Goal: Task Accomplishment & Management: Use online tool/utility

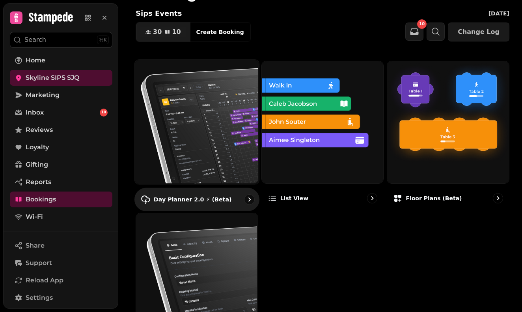
scroll to position [34, 0]
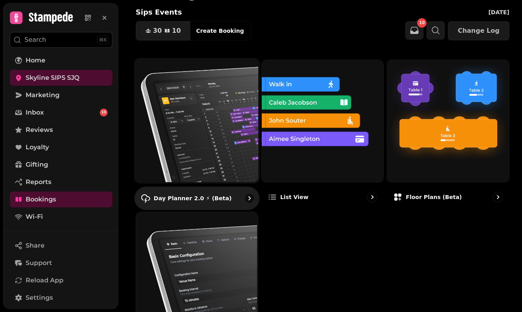
click at [236, 136] on img at bounding box center [196, 120] width 124 height 124
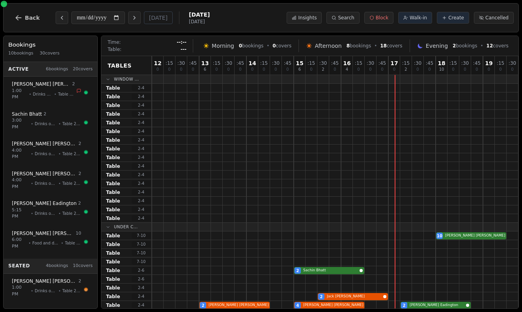
click at [200, 15] on span "[DATE]" at bounding box center [199, 15] width 21 height 8
click at [263, 22] on div "**********" at bounding box center [261, 17] width 516 height 29
click at [128, 19] on button "Next day" at bounding box center [134, 17] width 13 height 13
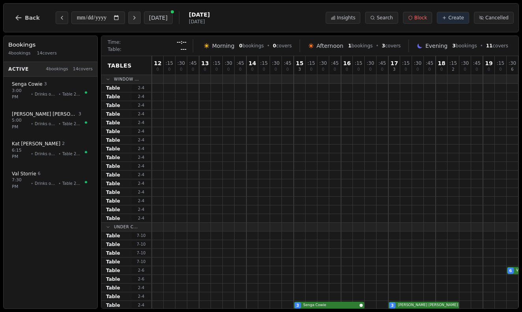
click at [128, 19] on button "Next day" at bounding box center [134, 17] width 13 height 13
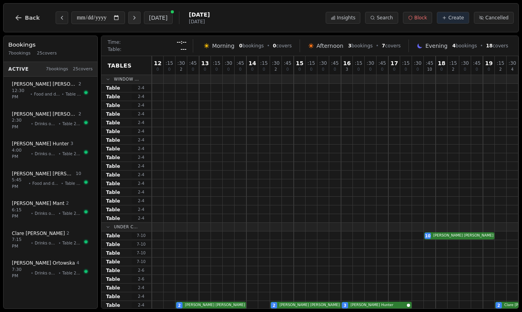
click at [128, 19] on button "Next day" at bounding box center [134, 17] width 13 height 13
type input "**********"
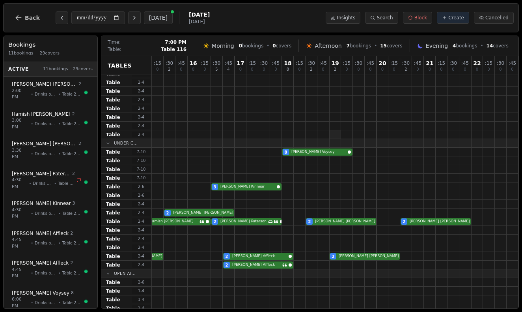
scroll to position [84, 154]
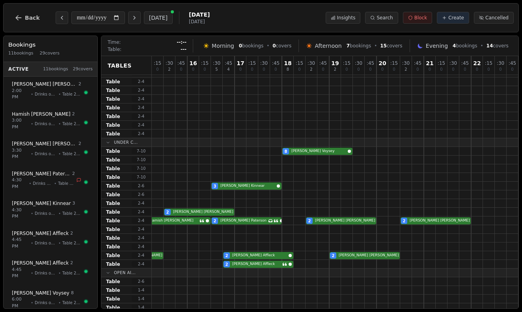
click at [427, 17] on span "Block" at bounding box center [421, 18] width 13 height 6
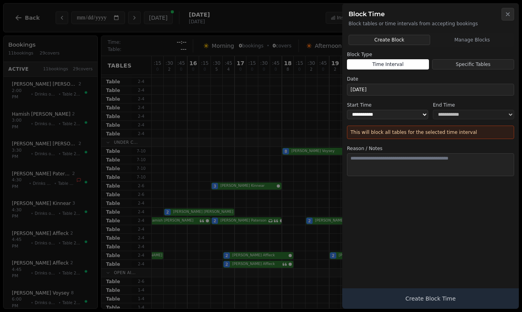
click at [400, 40] on button "Create Block" at bounding box center [390, 40] width 82 height 10
click at [510, 17] on icon "button" at bounding box center [508, 14] width 6 height 6
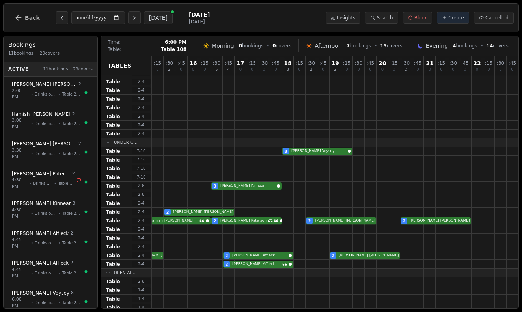
click at [291, 64] on span "18" at bounding box center [287, 63] width 7 height 6
click at [285, 60] on span "18" at bounding box center [287, 63] width 7 height 6
click at [288, 65] on span "18" at bounding box center [287, 63] width 7 height 6
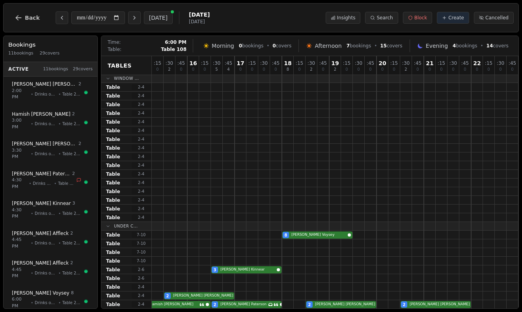
scroll to position [0, 154]
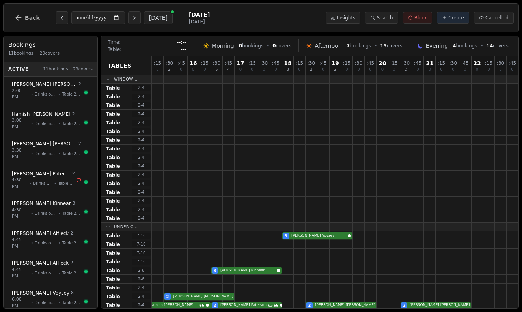
click at [432, 17] on button "Block" at bounding box center [417, 18] width 29 height 12
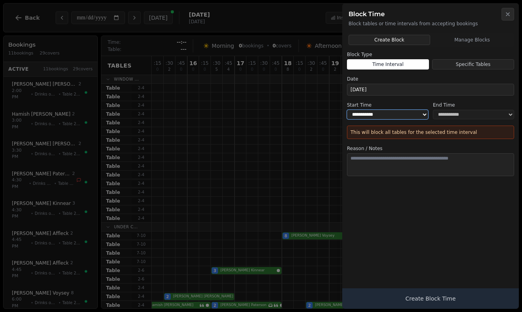
select select "*****"
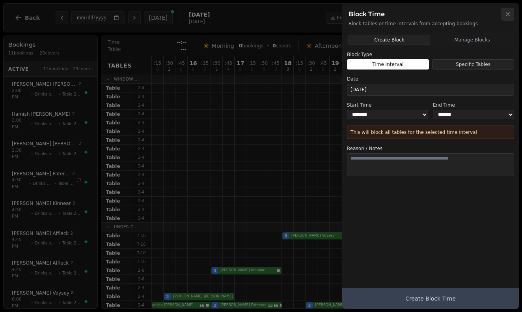
click at [443, 299] on button "Create Block Time" at bounding box center [430, 298] width 177 height 21
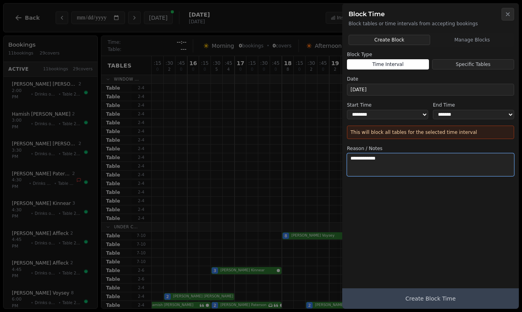
type textarea "**********"
click at [435, 296] on button "Create Block Time" at bounding box center [430, 298] width 177 height 21
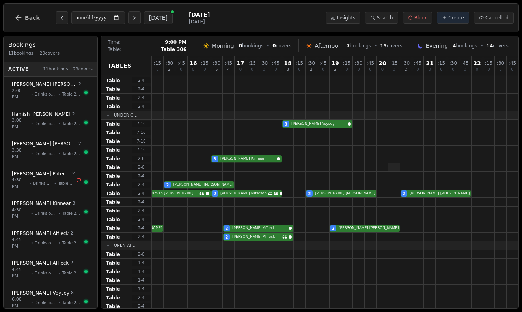
scroll to position [112, 154]
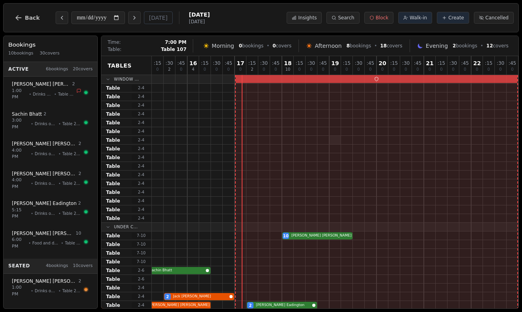
scroll to position [1, 154]
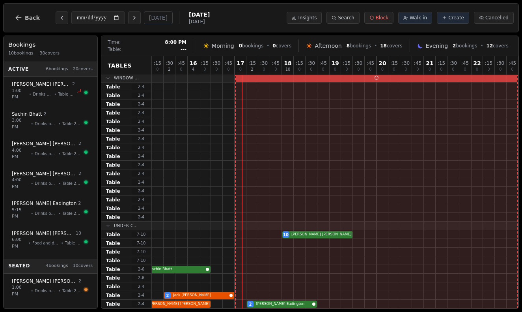
click at [385, 75] on div "12 0 : 15 0 : 30 0 : 45 0 13 6 : 15 0 : 30 0 : 45 0 14 0 : 15 0 : 30 0 : 45 0 1…" at bounding box center [258, 65] width 521 height 19
click at [375, 78] on div at bounding box center [371, 78] width 12 height 8
click at [376, 78] on div at bounding box center [371, 78] width 12 height 8
click at [379, 13] on button "Block" at bounding box center [379, 18] width 29 height 12
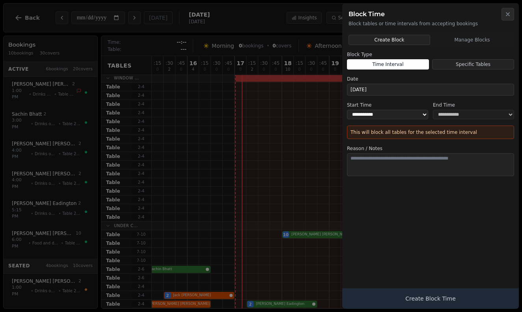
click at [191, 87] on div at bounding box center [261, 156] width 522 height 312
click at [473, 38] on button "Manage Blocks" at bounding box center [472, 40] width 81 height 10
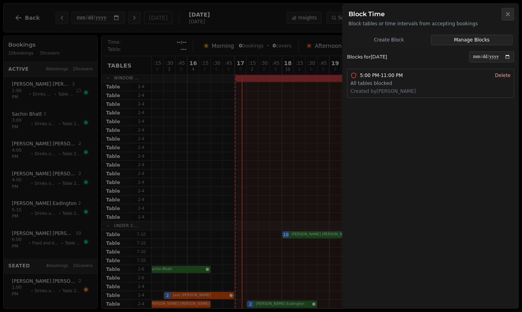
click at [503, 74] on button "Delete" at bounding box center [503, 75] width 15 height 6
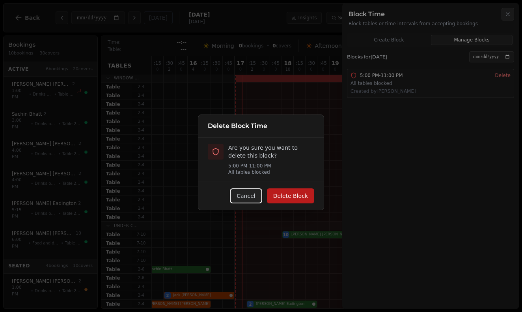
click at [303, 200] on button "Delete Block" at bounding box center [290, 195] width 47 height 15
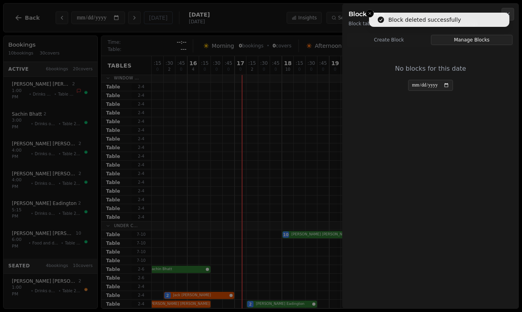
click at [369, 13] on h2 "Block Time" at bounding box center [431, 13] width 164 height 9
click at [371, 13] on h2 "Block Time" at bounding box center [431, 13] width 164 height 9
click at [274, 99] on div at bounding box center [261, 156] width 522 height 312
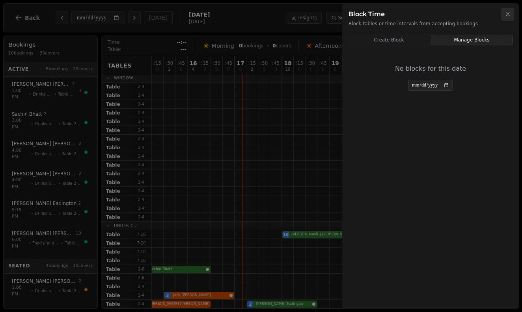
click at [515, 19] on div "Block Time Block tables or time intervals from accepting bookings" at bounding box center [430, 15] width 177 height 24
click at [506, 12] on icon "button" at bounding box center [508, 14] width 6 height 6
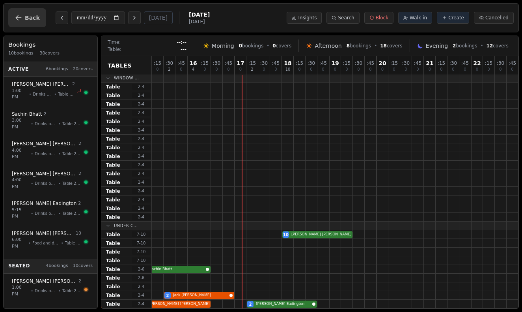
click at [30, 19] on span "Back" at bounding box center [32, 18] width 15 height 6
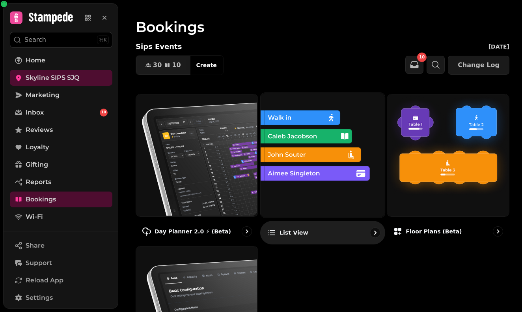
click at [335, 146] on img at bounding box center [322, 154] width 124 height 124
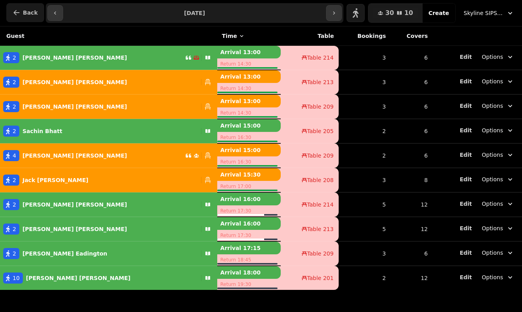
click at [17, 9] on icon "button" at bounding box center [17, 13] width 8 height 8
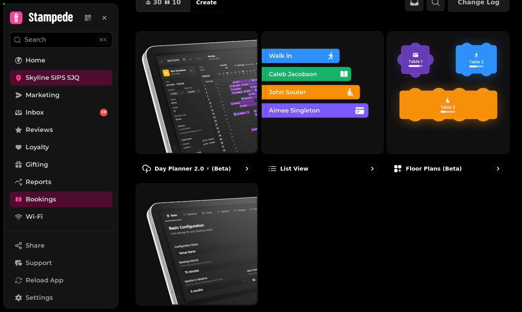
scroll to position [67, 0]
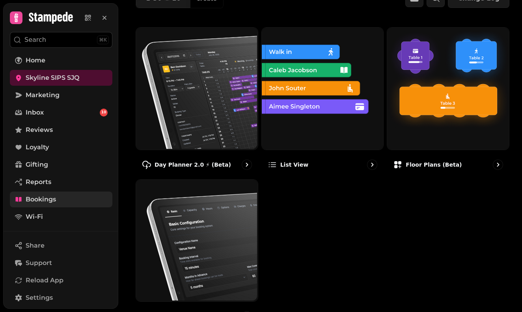
click at [45, 201] on span "Bookings" at bounding box center [41, 199] width 30 height 9
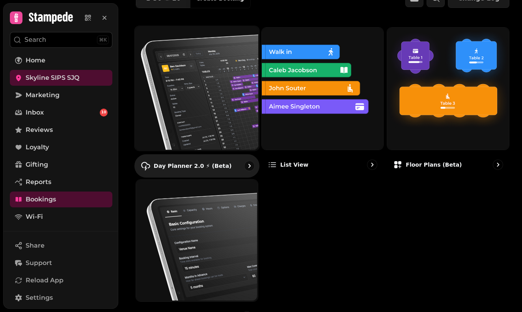
click at [187, 111] on img at bounding box center [196, 87] width 124 height 124
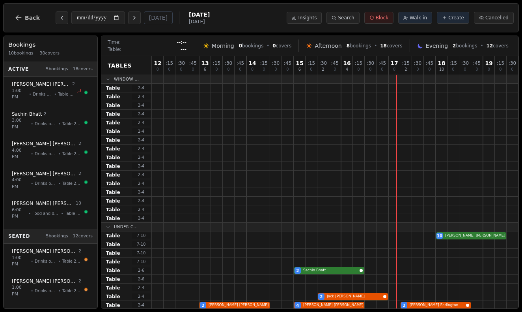
click at [379, 22] on button "Block" at bounding box center [379, 18] width 29 height 12
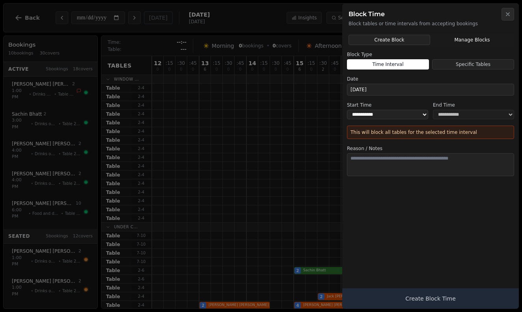
click at [471, 36] on button "Manage Blocks" at bounding box center [472, 40] width 81 height 10
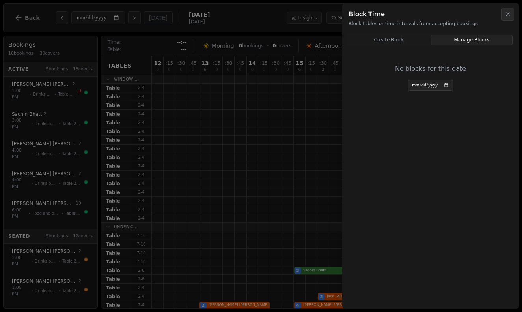
click at [275, 100] on div at bounding box center [261, 156] width 522 height 312
click at [187, 20] on div at bounding box center [261, 156] width 522 height 312
click at [511, 15] on button "Close" at bounding box center [508, 14] width 13 height 13
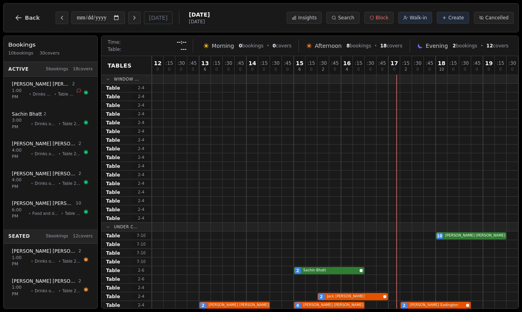
click at [189, 14] on span "[DATE]" at bounding box center [199, 15] width 21 height 8
click at [131, 20] on icon "Next day" at bounding box center [134, 18] width 6 height 6
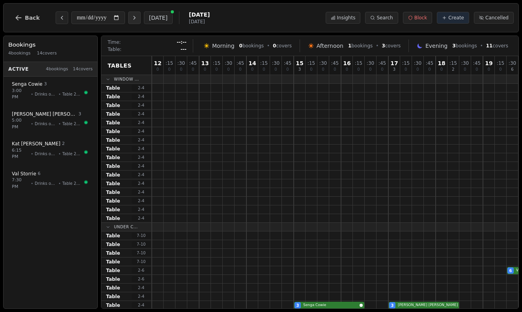
click at [131, 20] on icon "Next day" at bounding box center [134, 18] width 6 height 6
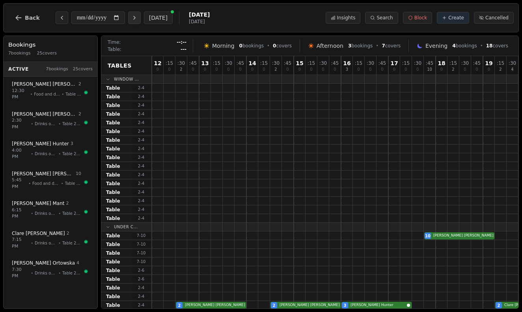
click at [131, 20] on icon "Next day" at bounding box center [134, 18] width 6 height 6
type input "**********"
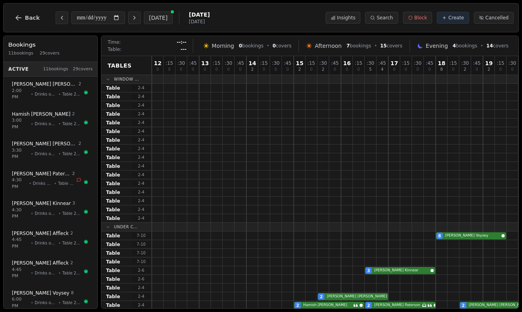
click at [215, 13] on div "**********" at bounding box center [261, 17] width 516 height 29
click at [301, 66] on span "15" at bounding box center [299, 63] width 7 height 6
click at [393, 62] on span "17" at bounding box center [394, 63] width 7 height 6
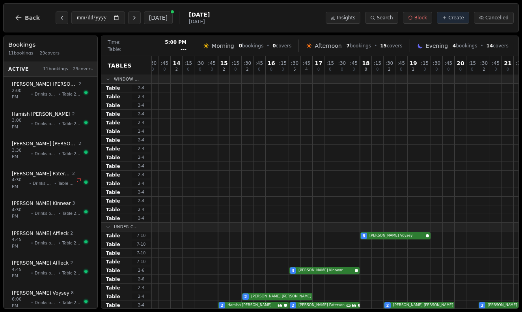
scroll to position [0, 79]
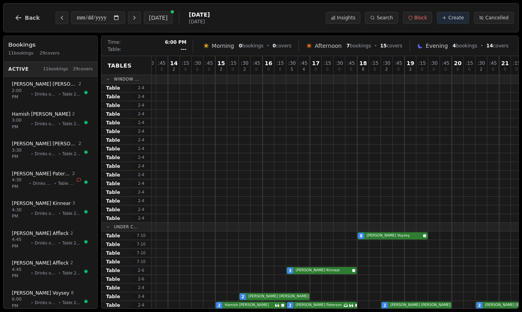
click at [363, 67] on div "18" at bounding box center [362, 63] width 7 height 8
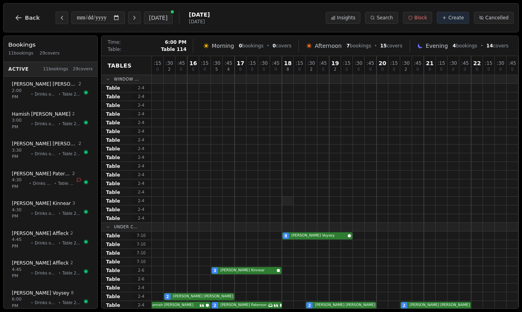
scroll to position [0, 154]
click at [303, 238] on div "8 [PERSON_NAME]" at bounding box center [258, 235] width 521 height 9
select select "****"
select select "*"
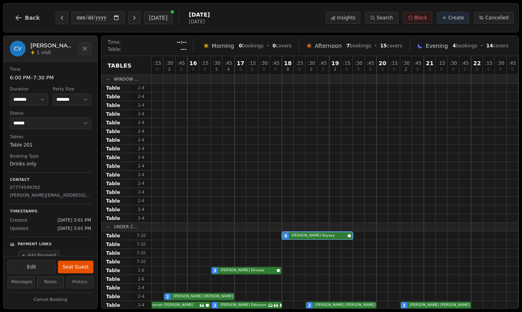
click at [427, 15] on span "Block" at bounding box center [421, 18] width 13 height 6
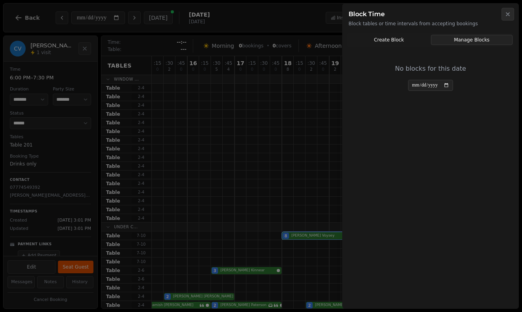
click at [407, 40] on button "Create Block" at bounding box center [389, 40] width 81 height 10
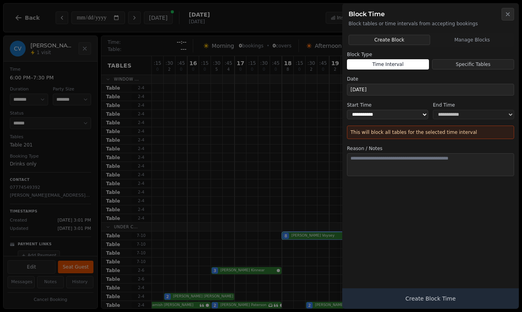
click at [391, 88] on input "**********" at bounding box center [431, 89] width 167 height 11
type input "**********"
click at [437, 80] on label "Date" at bounding box center [430, 79] width 167 height 6
select select "*****"
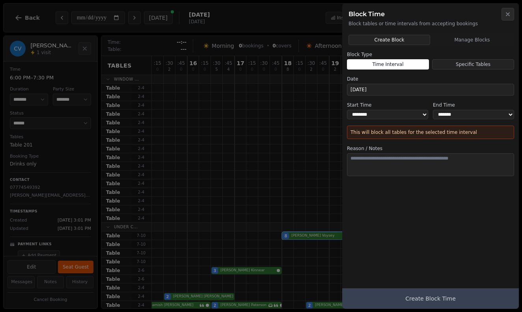
click at [421, 296] on button "Create Block Time" at bounding box center [430, 298] width 177 height 21
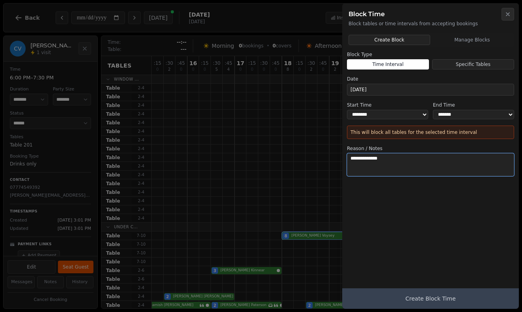
type textarea "**********"
click at [409, 294] on button "Create Block Time" at bounding box center [430, 298] width 177 height 21
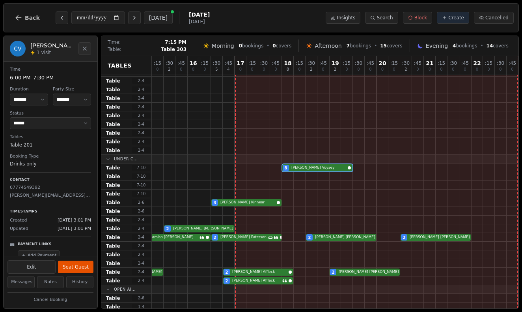
scroll to position [67, 154]
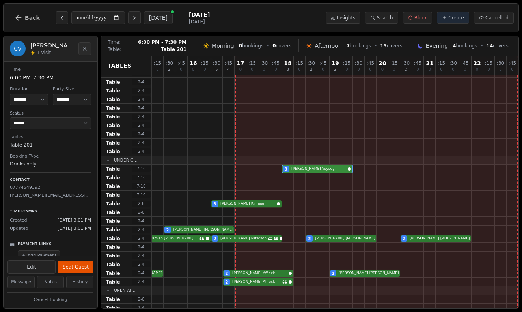
click at [303, 171] on div "8 [PERSON_NAME]" at bounding box center [258, 169] width 521 height 9
click at [302, 167] on div "8 [PERSON_NAME]" at bounding box center [258, 169] width 521 height 9
click at [168, 143] on div at bounding box center [170, 142] width 12 height 8
select select "****"
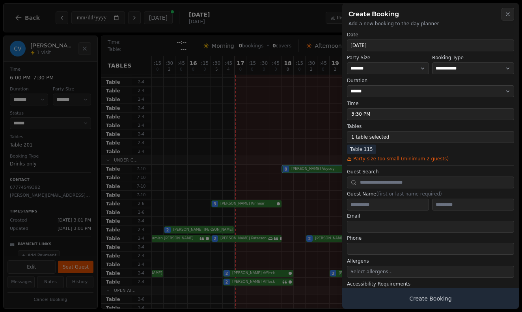
click at [504, 13] on button "Close" at bounding box center [508, 14] width 13 height 13
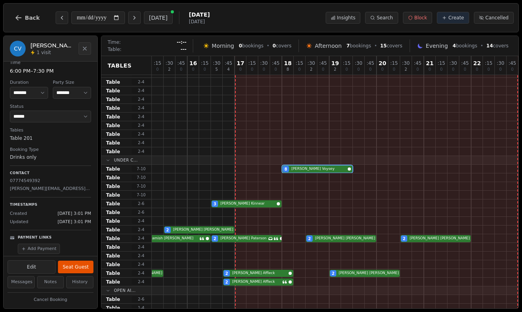
scroll to position [6, 0]
click at [189, 21] on span "[DATE]" at bounding box center [199, 22] width 21 height 6
click at [413, 19] on icon at bounding box center [410, 17] width 5 height 5
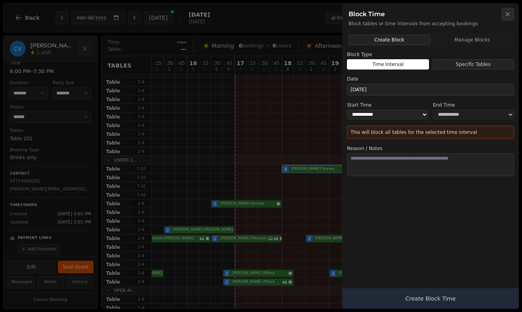
click at [464, 32] on div "**********" at bounding box center [430, 155] width 177 height 305
click at [464, 35] on button "Manage Blocks" at bounding box center [472, 40] width 81 height 10
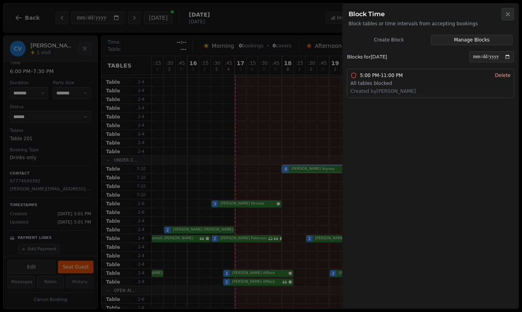
click at [498, 77] on button "Delete" at bounding box center [503, 75] width 15 height 6
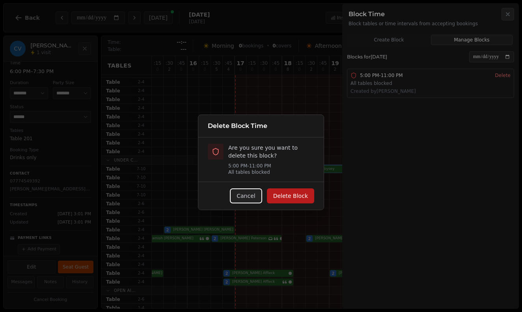
click at [297, 196] on button "Delete Block" at bounding box center [290, 195] width 47 height 15
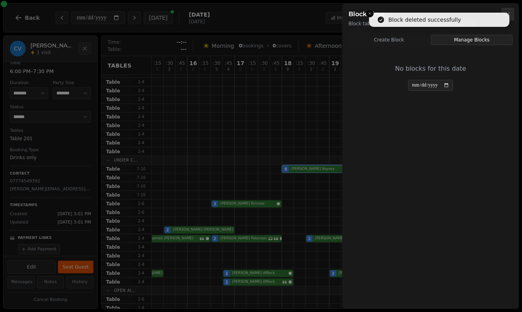
click at [306, 94] on div at bounding box center [261, 156] width 522 height 312
click at [370, 11] on h2 "Block Time" at bounding box center [431, 13] width 164 height 9
click at [259, 70] on div at bounding box center [261, 156] width 522 height 312
click at [395, 100] on div "**********" at bounding box center [430, 77] width 167 height 52
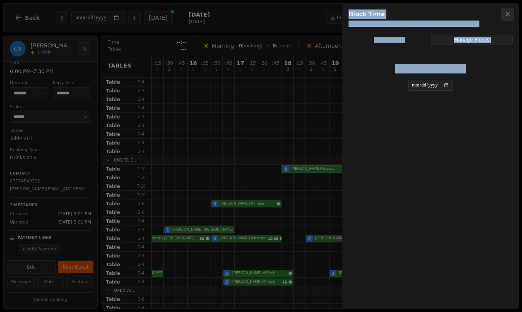
drag, startPoint x: 395, startPoint y: 100, endPoint x: 249, endPoint y: 75, distance: 147.8
click at [249, 75] on body "**********" at bounding box center [261, 156] width 522 height 312
click at [511, 14] on icon "button" at bounding box center [508, 14] width 6 height 6
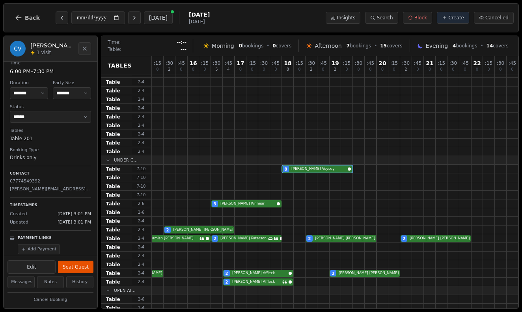
click at [207, 19] on span "[DATE]" at bounding box center [199, 22] width 21 height 6
click at [196, 17] on span "[DATE]" at bounding box center [199, 15] width 21 height 8
click at [100, 11] on input "**********" at bounding box center [98, 17] width 54 height 13
type input "**********"
